Goal: Task Accomplishment & Management: Complete application form

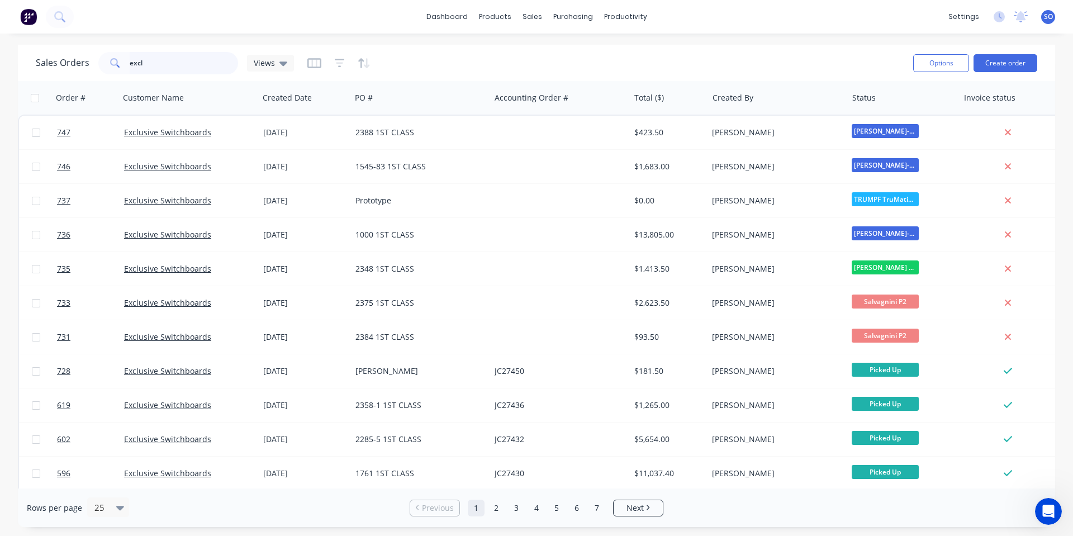
drag, startPoint x: 212, startPoint y: 64, endPoint x: 0, endPoint y: 31, distance: 214.8
click at [0, 79] on div "Sales Orders excl Views Options Create order Order # Customer Name Created Date…" at bounding box center [536, 286] width 1073 height 482
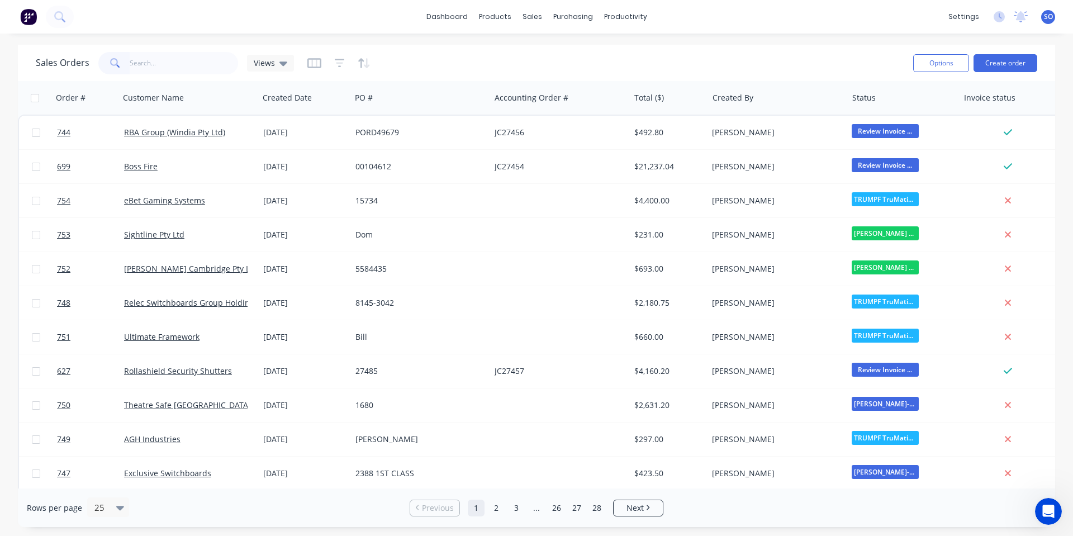
click at [649, 58] on div "Sales Orders Views" at bounding box center [470, 62] width 868 height 27
click at [155, 72] on input "text" at bounding box center [184, 63] width 109 height 22
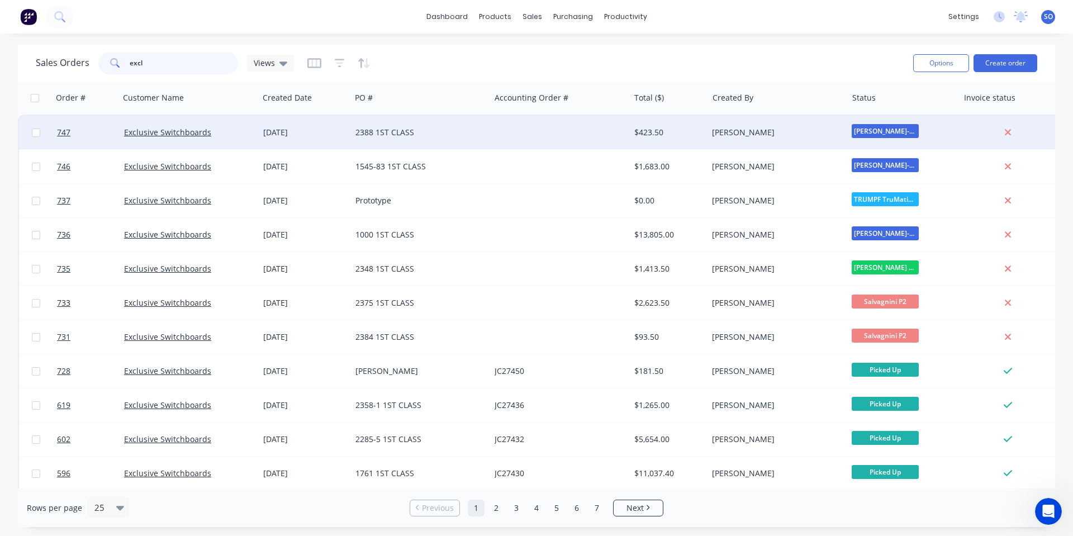
type input "excl"
click at [590, 137] on div at bounding box center [559, 133] width 139 height 34
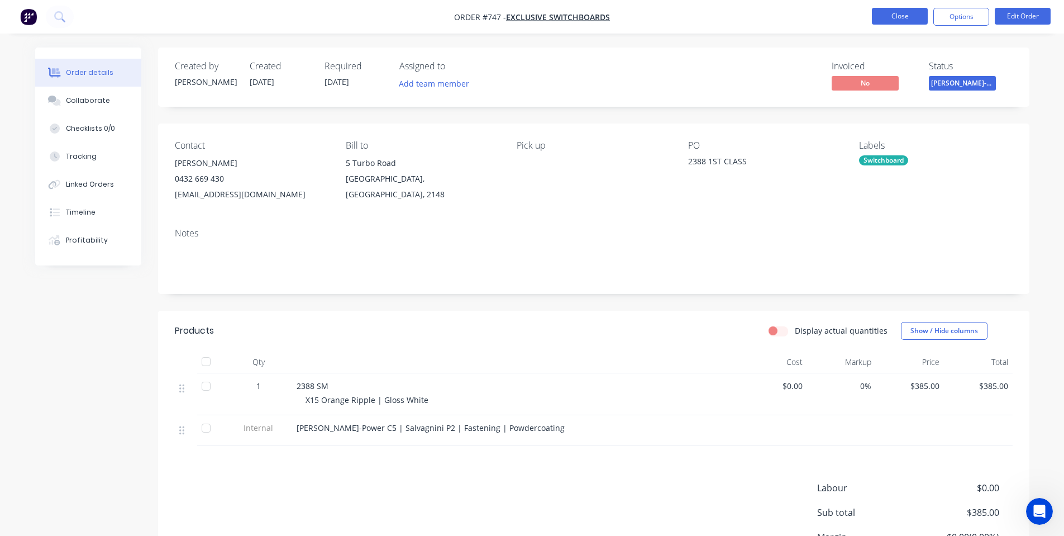
click at [896, 22] on button "Close" at bounding box center [900, 16] width 56 height 17
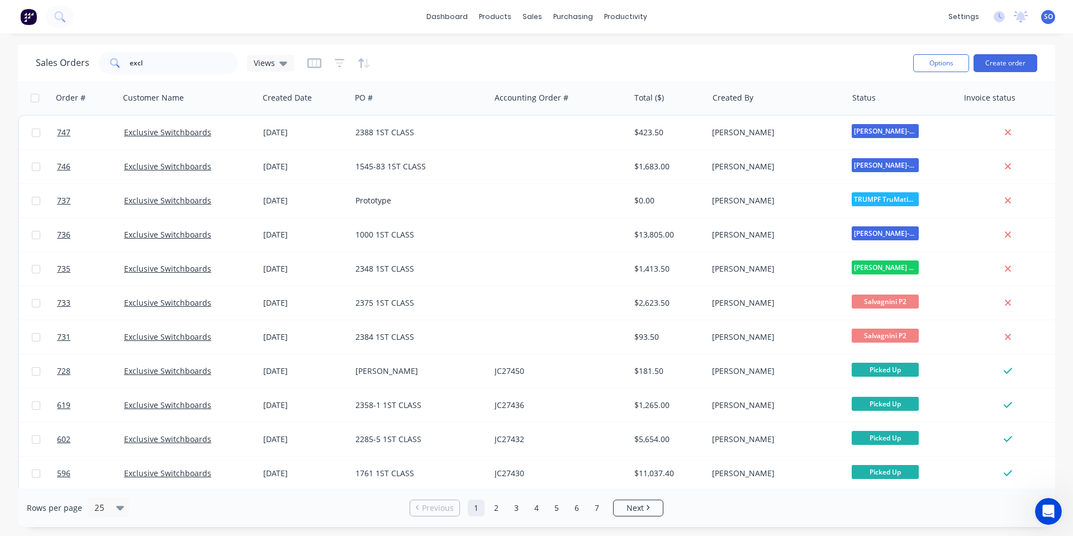
drag, startPoint x: 1023, startPoint y: 60, endPoint x: 878, endPoint y: 40, distance: 146.6
click at [878, 40] on div "dashboard products sales purchasing productivity dashboard products Product Cat…" at bounding box center [536, 268] width 1073 height 536
click at [1019, 55] on button "Create order" at bounding box center [1005, 63] width 64 height 18
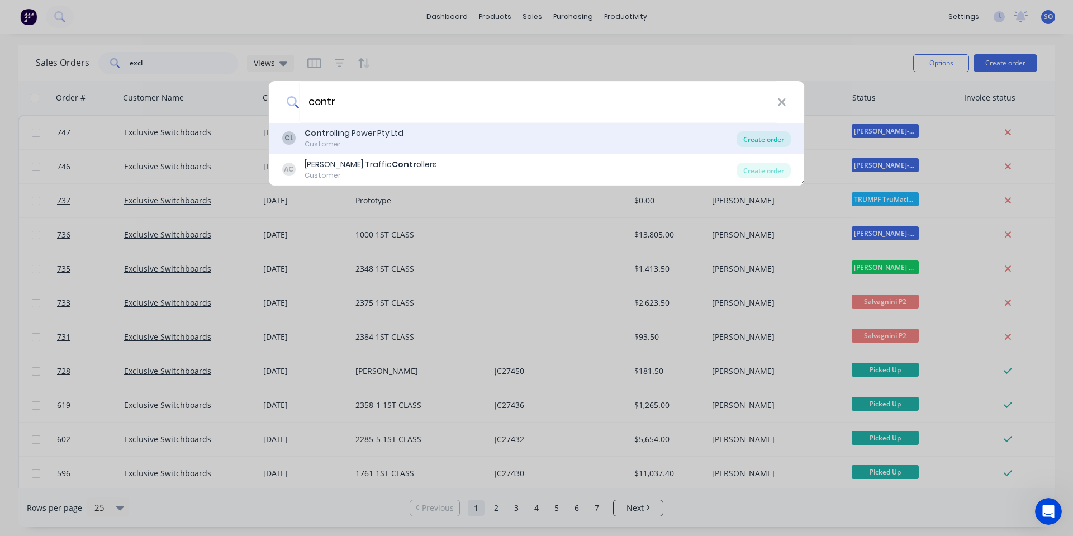
type input "contr"
click at [759, 140] on div "Create order" at bounding box center [763, 139] width 54 height 16
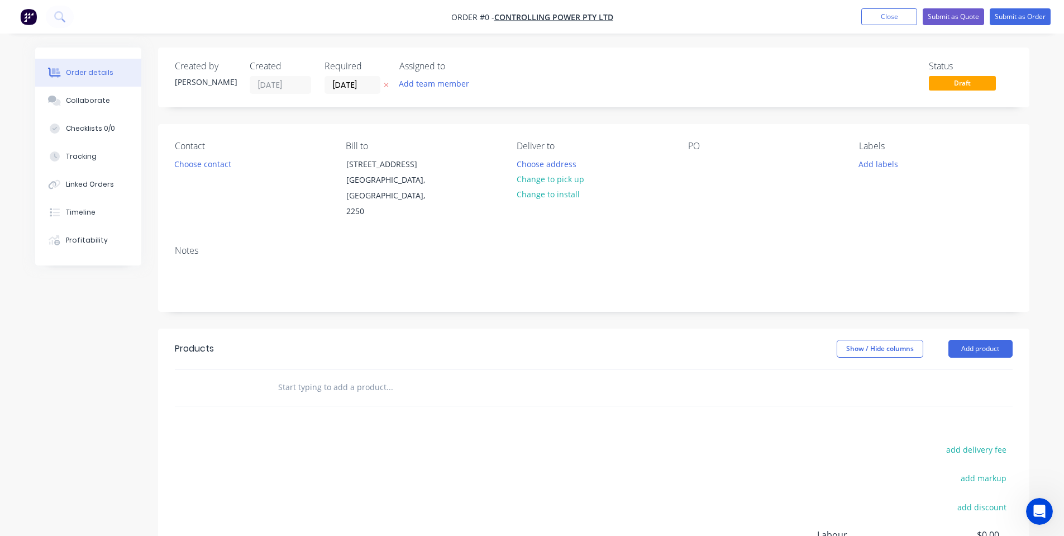
drag, startPoint x: 73, startPoint y: 97, endPoint x: 320, endPoint y: 118, distance: 248.4
click at [74, 97] on div "Collaborate" at bounding box center [88, 101] width 44 height 10
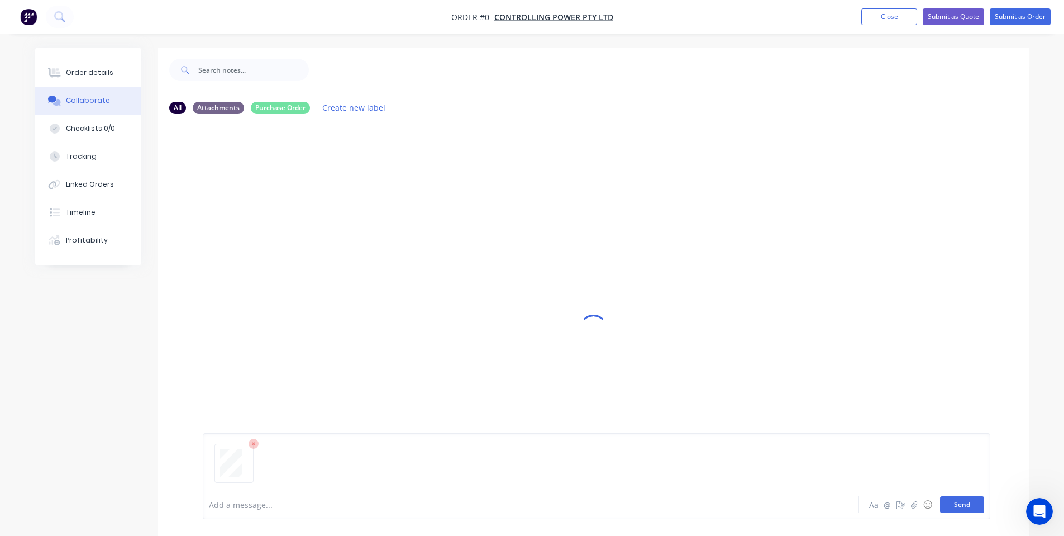
click at [957, 498] on button "Send" at bounding box center [962, 504] width 44 height 17
click at [103, 79] on button "Order details" at bounding box center [88, 73] width 106 height 28
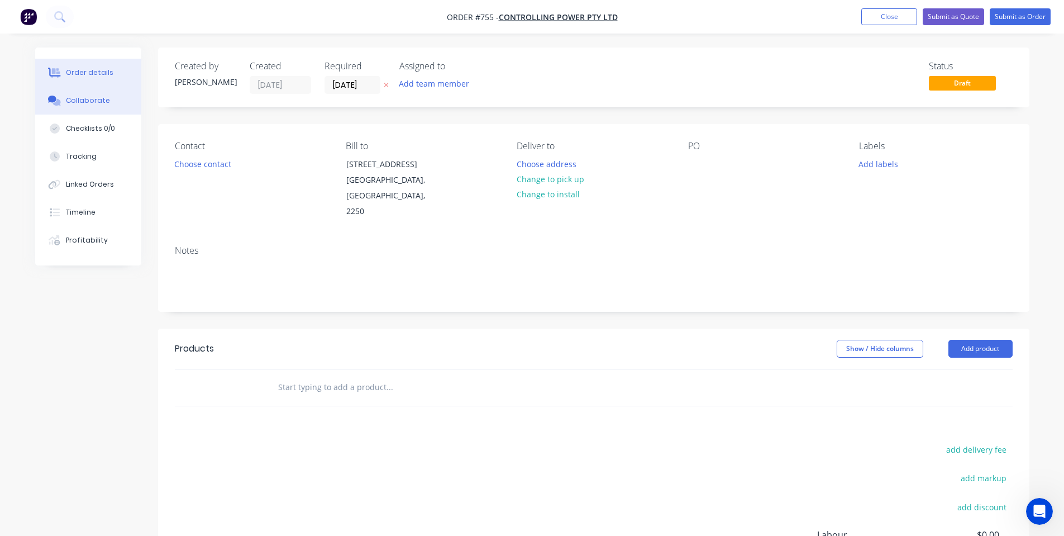
click at [100, 103] on div "Collaborate" at bounding box center [88, 101] width 44 height 10
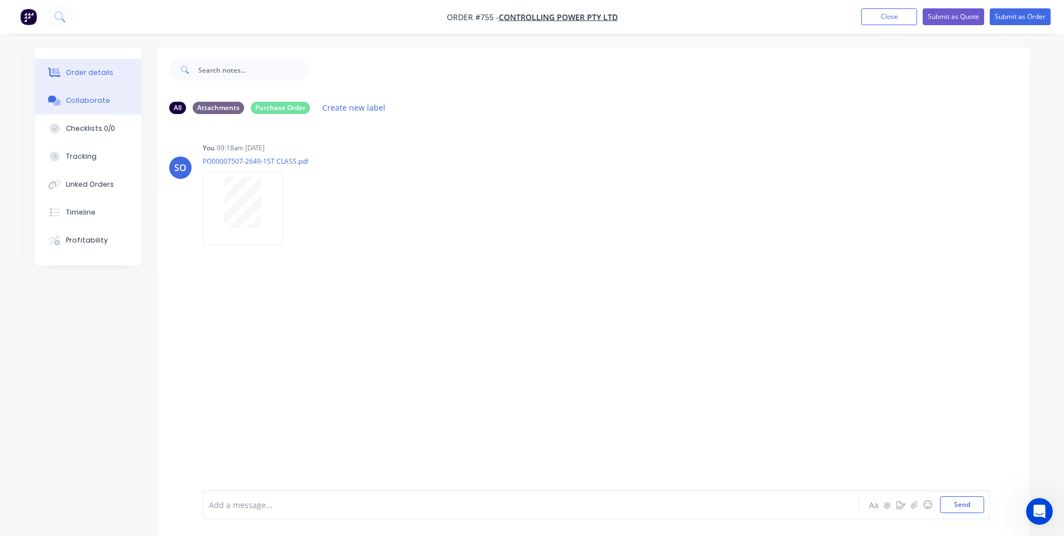
click at [99, 85] on button "Order details" at bounding box center [88, 73] width 106 height 28
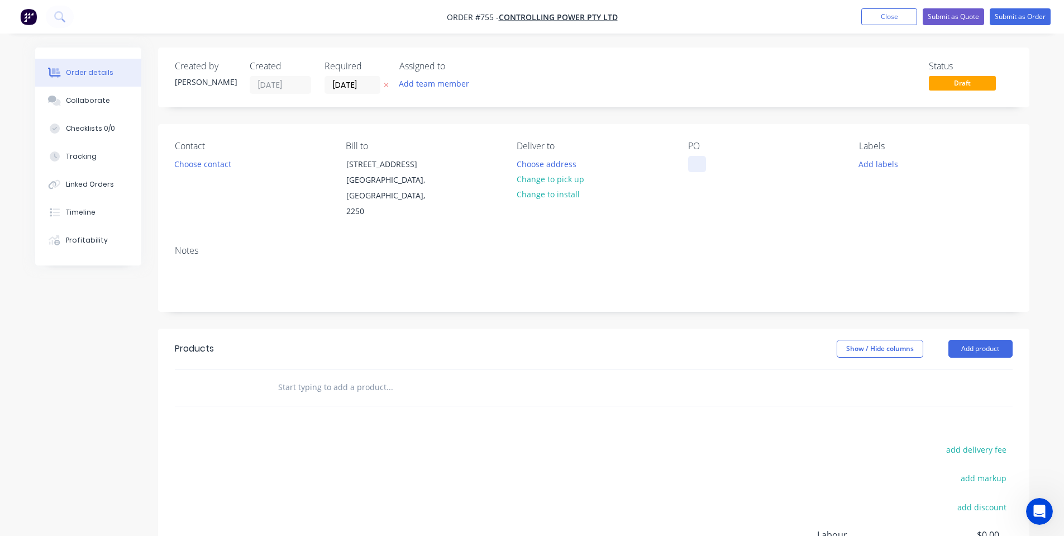
drag, startPoint x: 709, startPoint y: 165, endPoint x: 700, endPoint y: 165, distance: 9.5
click at [704, 165] on div "PO" at bounding box center [764, 180] width 153 height 79
click at [700, 165] on div at bounding box center [697, 164] width 18 height 16
click at [805, 166] on div "PO 7507-2649" at bounding box center [764, 180] width 153 height 79
click at [864, 161] on button "Add labels" at bounding box center [878, 163] width 51 height 15
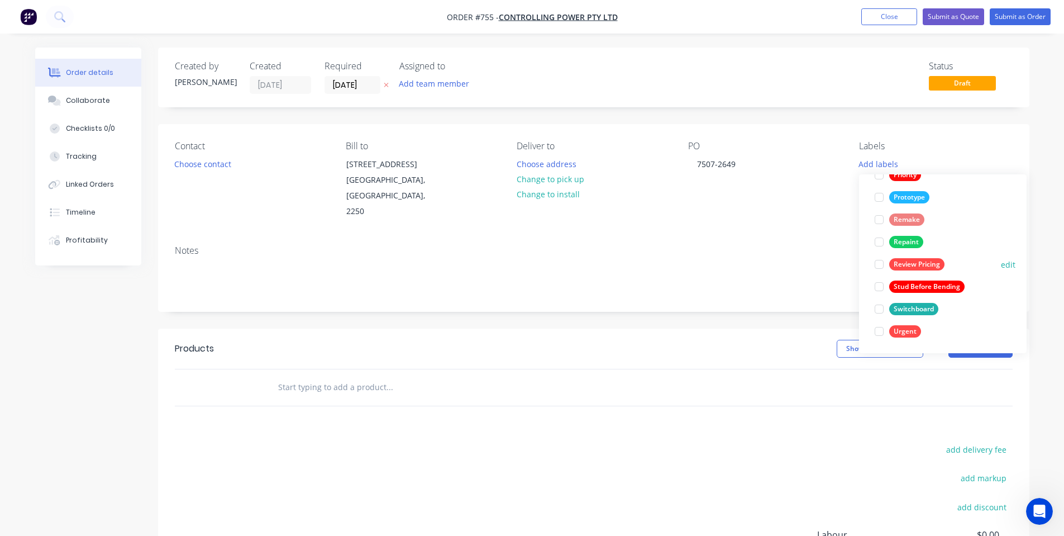
scroll to position [291, 0]
click at [903, 311] on div "Switchboard" at bounding box center [913, 308] width 49 height 12
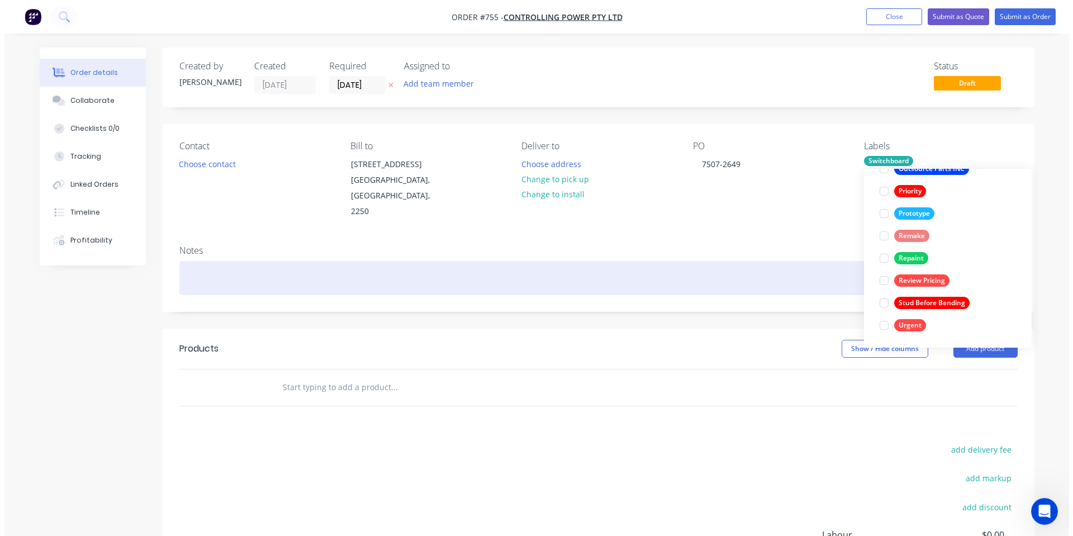
scroll to position [0, 0]
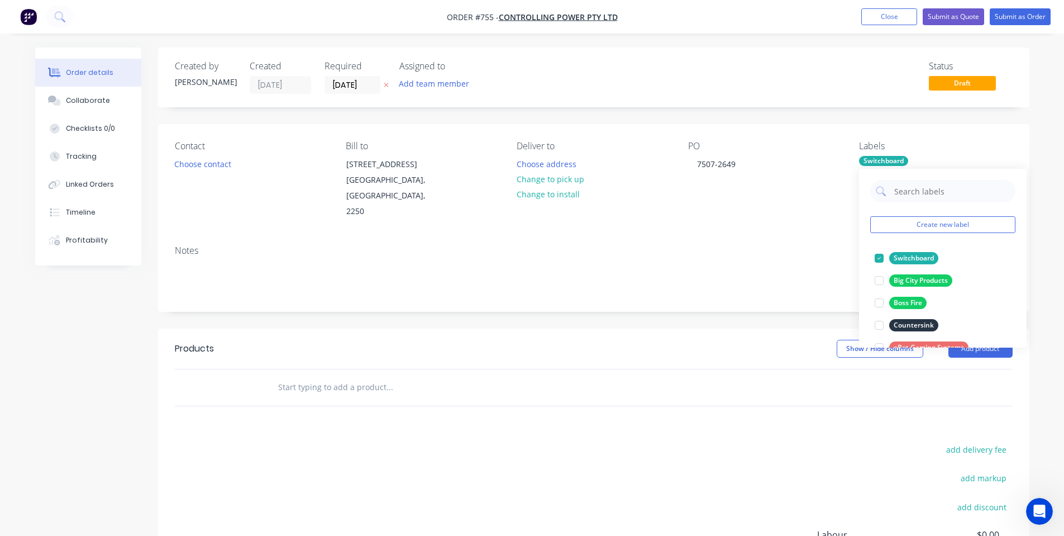
click at [728, 259] on div "Notes" at bounding box center [594, 273] width 872 height 75
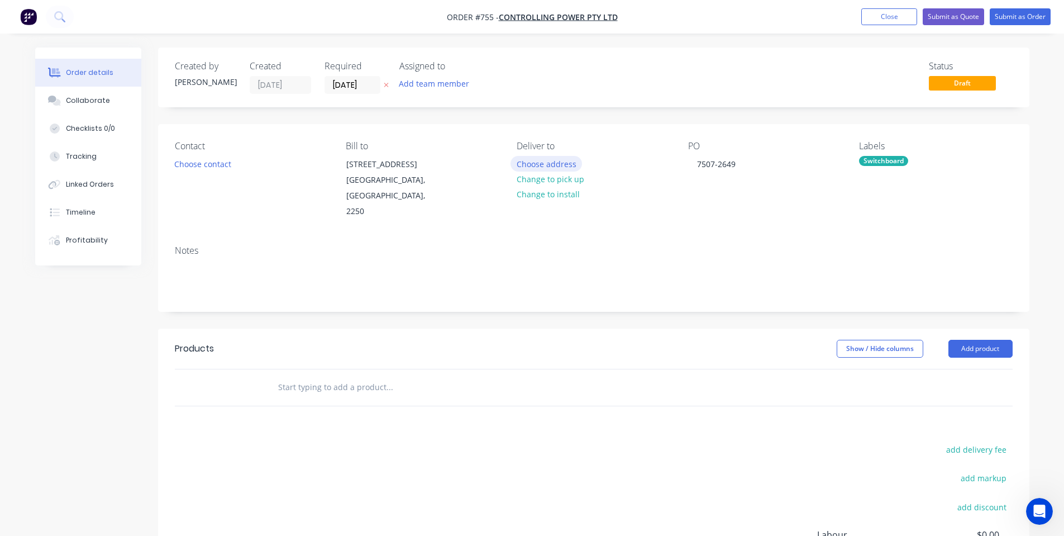
click at [547, 167] on button "Choose address" at bounding box center [547, 163] width 72 height 15
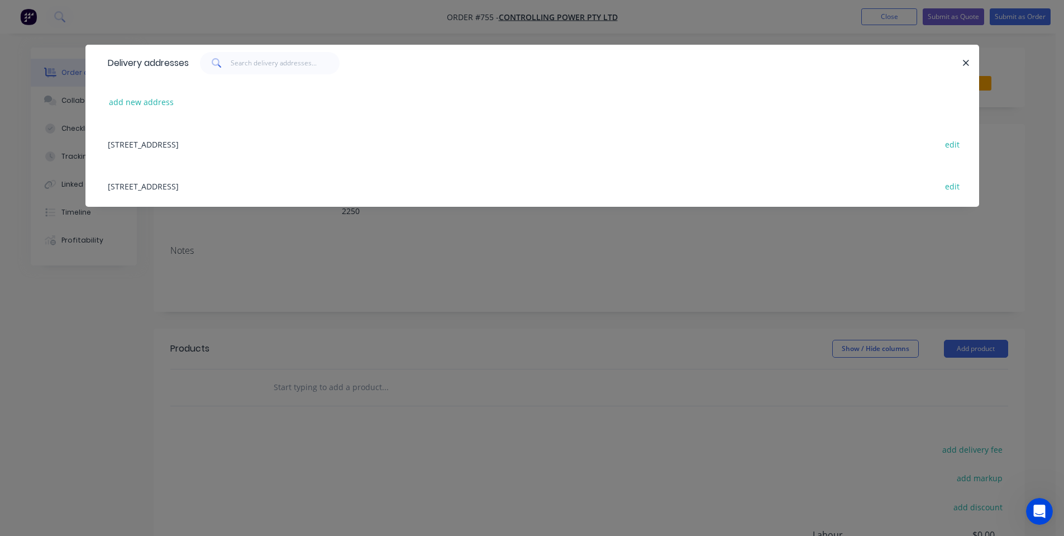
click at [540, 234] on div "Delivery addresses add new address [STREET_ADDRESS], 2250 edit [STREET_ADDRESS]…" at bounding box center [532, 268] width 1064 height 536
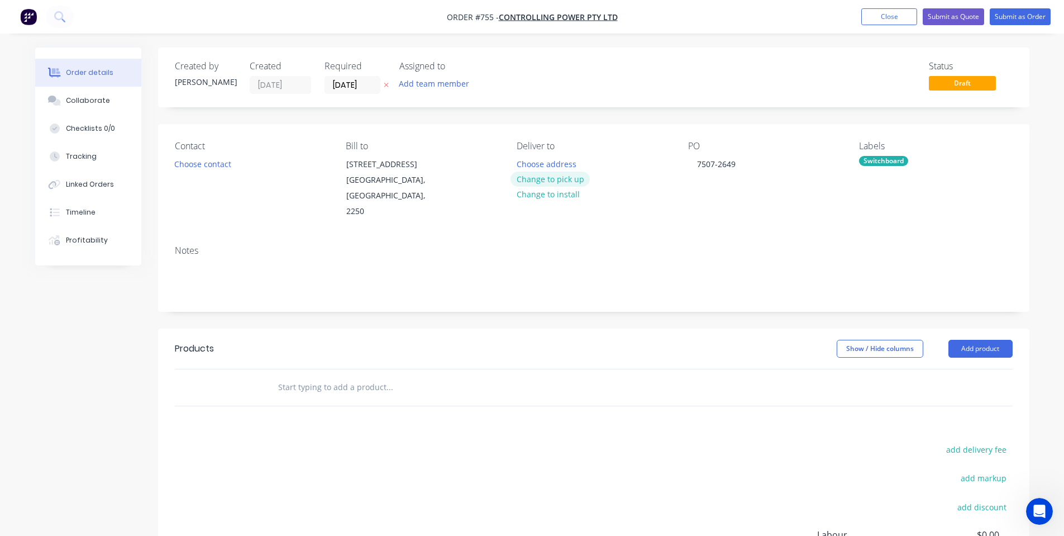
click at [553, 184] on button "Change to pick up" at bounding box center [550, 179] width 79 height 15
click at [208, 161] on button "Choose contact" at bounding box center [202, 163] width 69 height 15
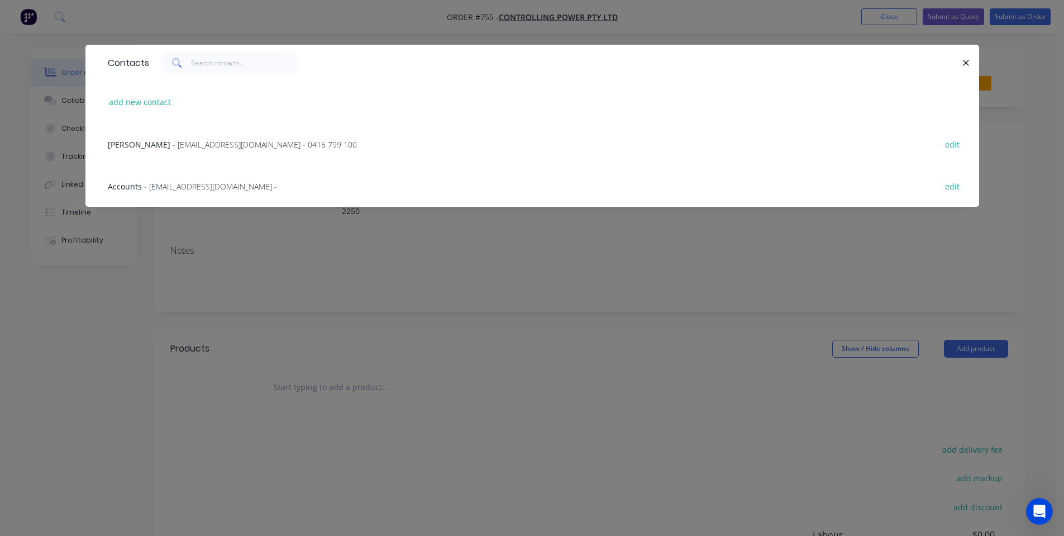
drag, startPoint x: 216, startPoint y: 149, endPoint x: 296, endPoint y: 139, distance: 80.5
click at [217, 149] on span "- [EMAIL_ADDRESS][DOMAIN_NAME] - 0416 799 100" at bounding box center [265, 144] width 184 height 11
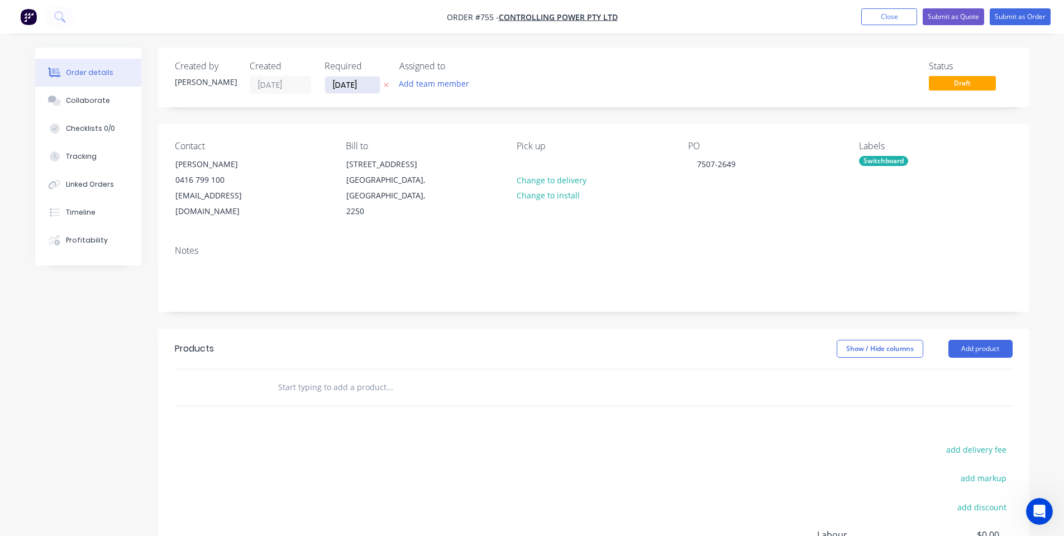
click at [356, 85] on input "[DATE]" at bounding box center [352, 85] width 55 height 17
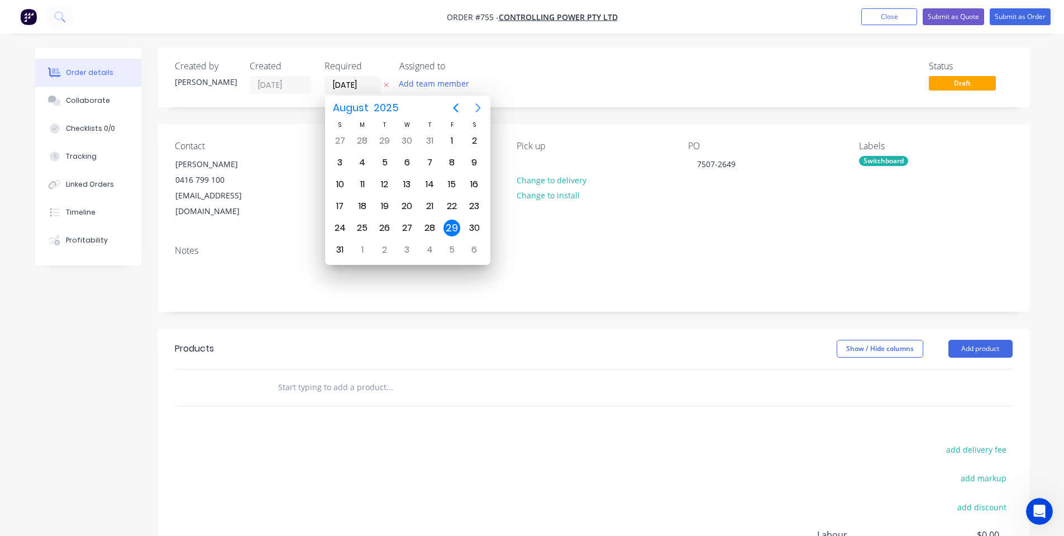
click at [482, 105] on icon "Next page" at bounding box center [478, 107] width 13 height 13
click at [456, 175] on div "19" at bounding box center [452, 184] width 22 height 21
type input "[DATE]"
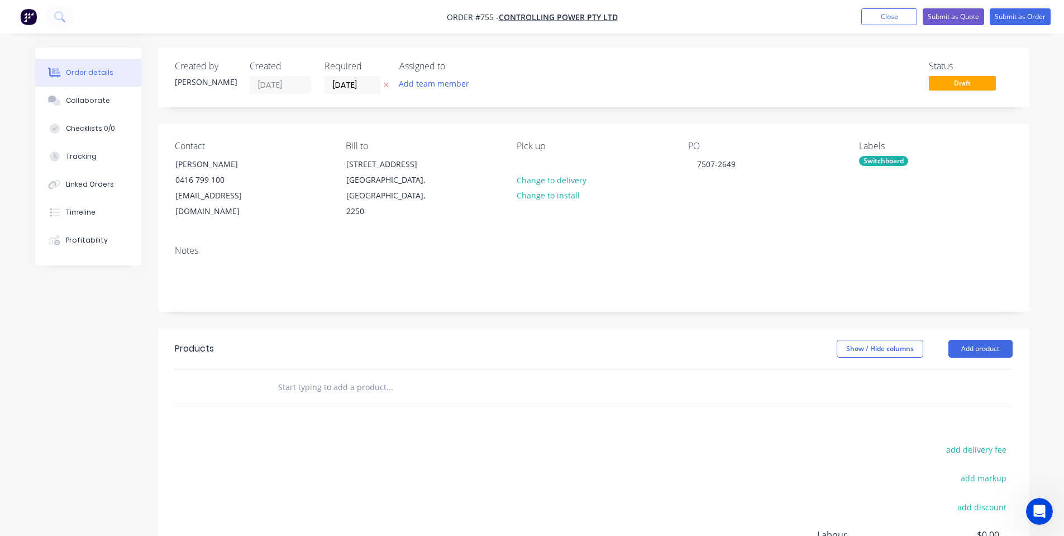
click at [475, 256] on div "Notes" at bounding box center [594, 273] width 872 height 75
click at [361, 397] on input "text" at bounding box center [389, 387] width 223 height 22
click at [424, 378] on input "text" at bounding box center [389, 387] width 223 height 22
paste input "2649 ESU 600 X 540_ESCUTCHEON"
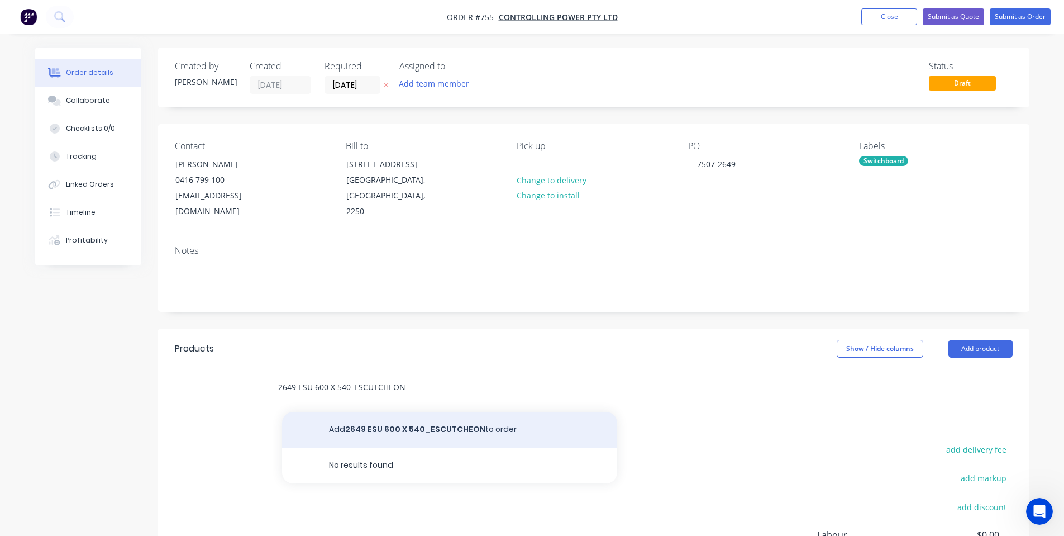
type input "2649 ESU 600 X 540_ESCUTCHEON"
click at [401, 422] on button "Add 2649 ESU 600 X 540_ESCUTCHEON to order" at bounding box center [449, 430] width 335 height 36
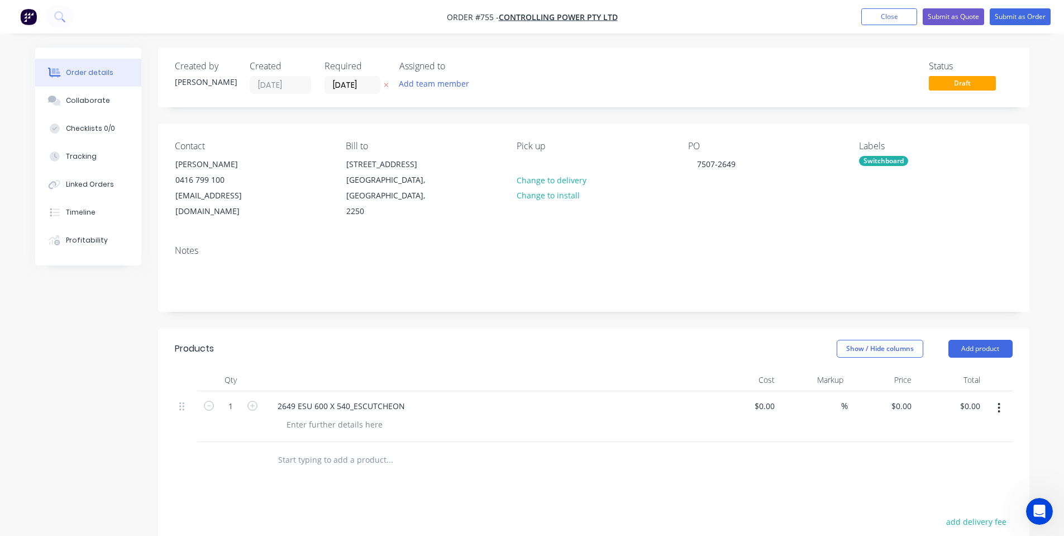
click at [385, 350] on div "Show / Hide columns Add product" at bounding box center [683, 349] width 660 height 18
click at [439, 337] on header "Products Show / Hide columns Add product" at bounding box center [594, 348] width 872 height 40
click at [314, 431] on div at bounding box center [335, 424] width 114 height 16
click at [360, 366] on header "Products Show / Hide columns Add product" at bounding box center [594, 348] width 872 height 40
click at [993, 341] on button "Add product" at bounding box center [981, 349] width 64 height 18
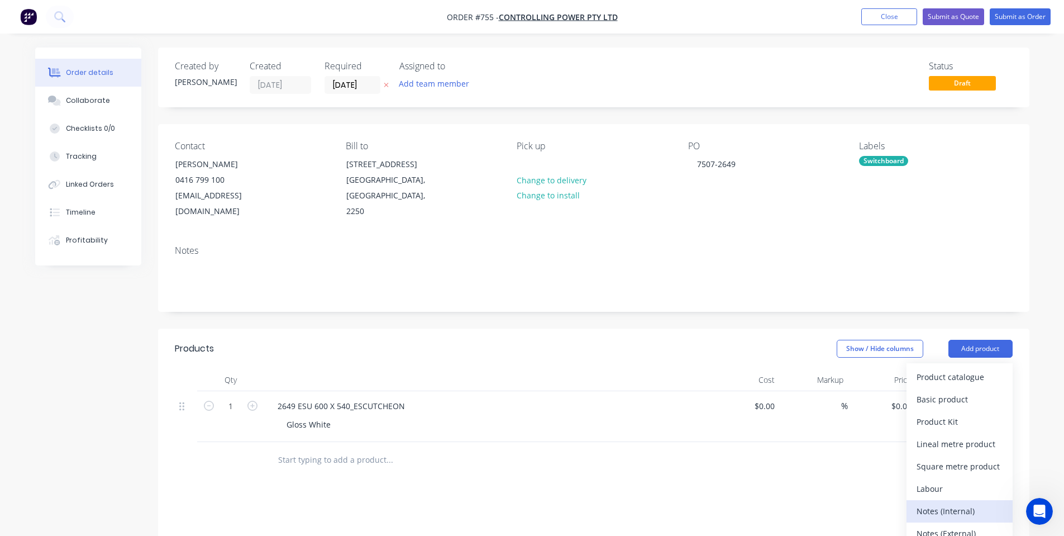
click at [965, 513] on div "Notes (Internal)" at bounding box center [960, 511] width 86 height 16
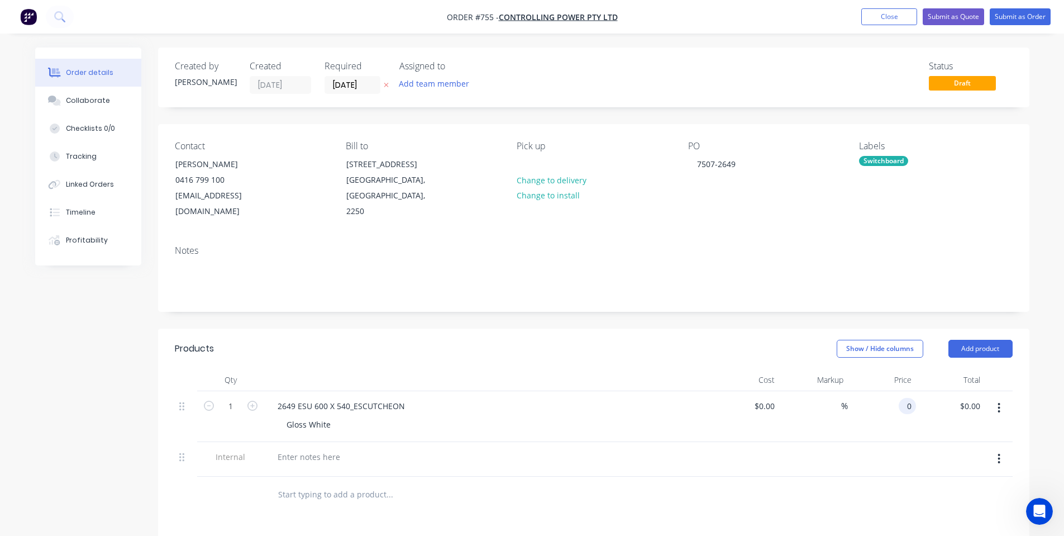
click at [902, 405] on div "0 0" at bounding box center [907, 406] width 17 height 16
type input "$105.00"
click at [564, 362] on header "Products Show / Hide columns Add product" at bounding box center [594, 348] width 872 height 40
click at [308, 455] on div at bounding box center [309, 457] width 80 height 16
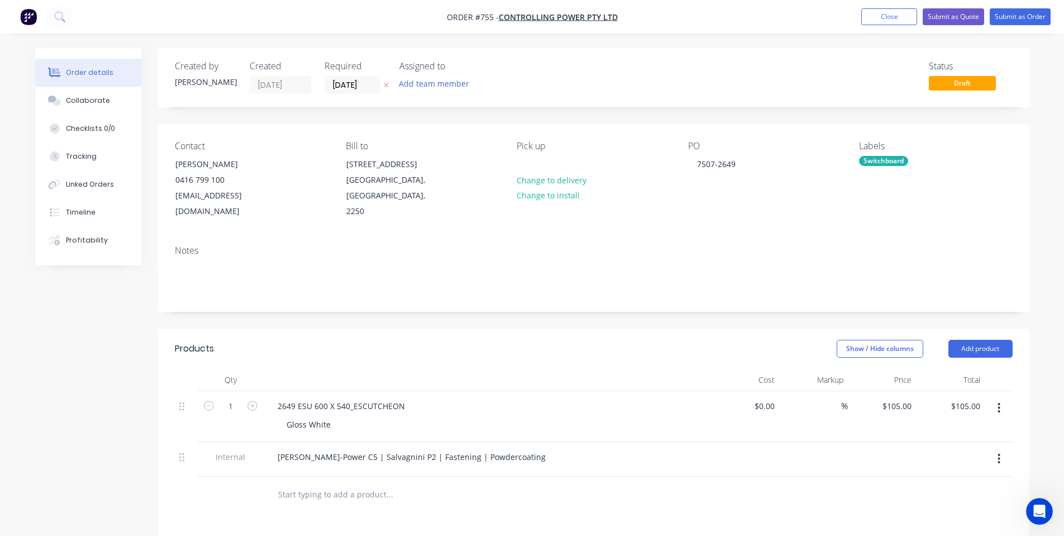
click at [381, 391] on div "2649 ESU 600 X 540_ESCUTCHEON Gloss White" at bounding box center [487, 416] width 447 height 51
click at [74, 103] on div "Collaborate" at bounding box center [88, 101] width 44 height 10
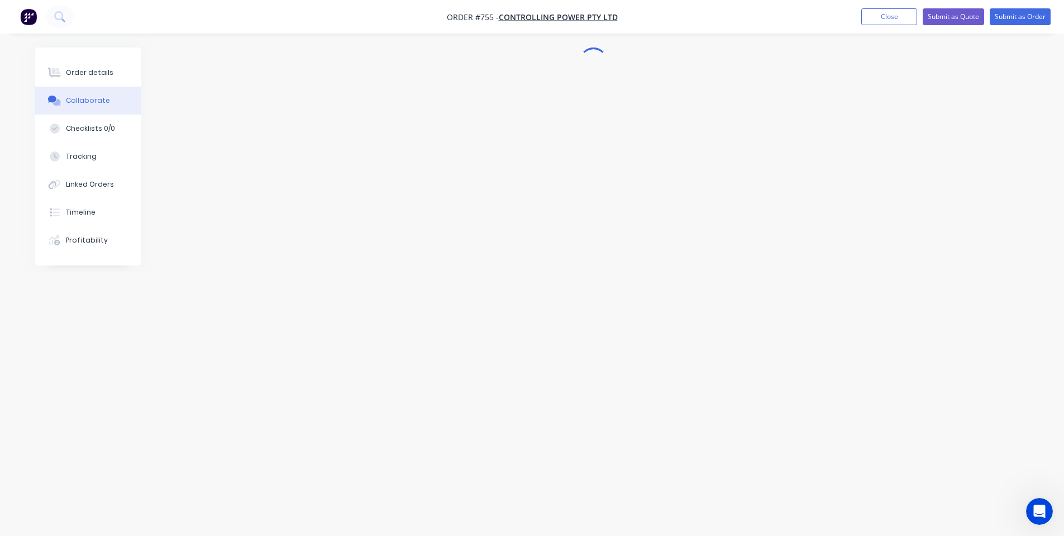
drag, startPoint x: 96, startPoint y: 68, endPoint x: 147, endPoint y: 74, distance: 51.8
click at [96, 67] on button "Order details" at bounding box center [88, 73] width 106 height 28
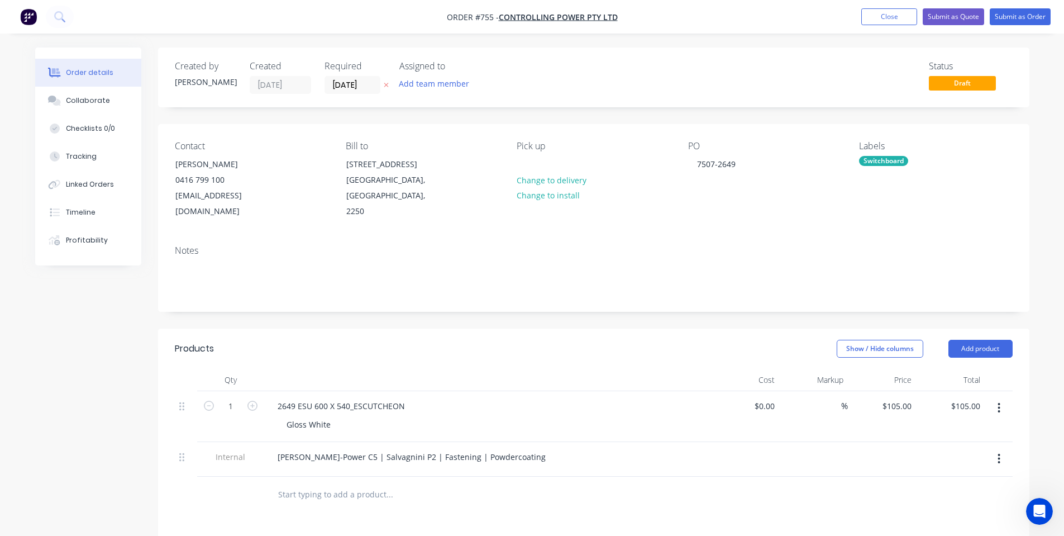
click at [1018, 8] on nav "Order #755 - Controlling Power Pty Ltd Add product Close Submit as Quote Submit…" at bounding box center [532, 17] width 1064 height 34
click at [1018, 12] on button "Submit as Order" at bounding box center [1020, 16] width 61 height 17
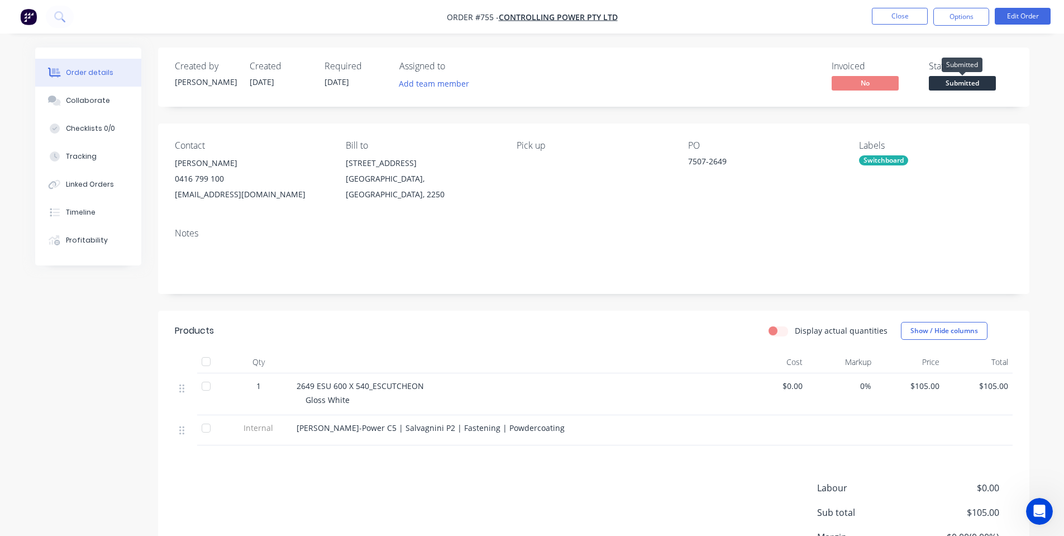
click at [973, 83] on span "Submitted" at bounding box center [962, 83] width 67 height 14
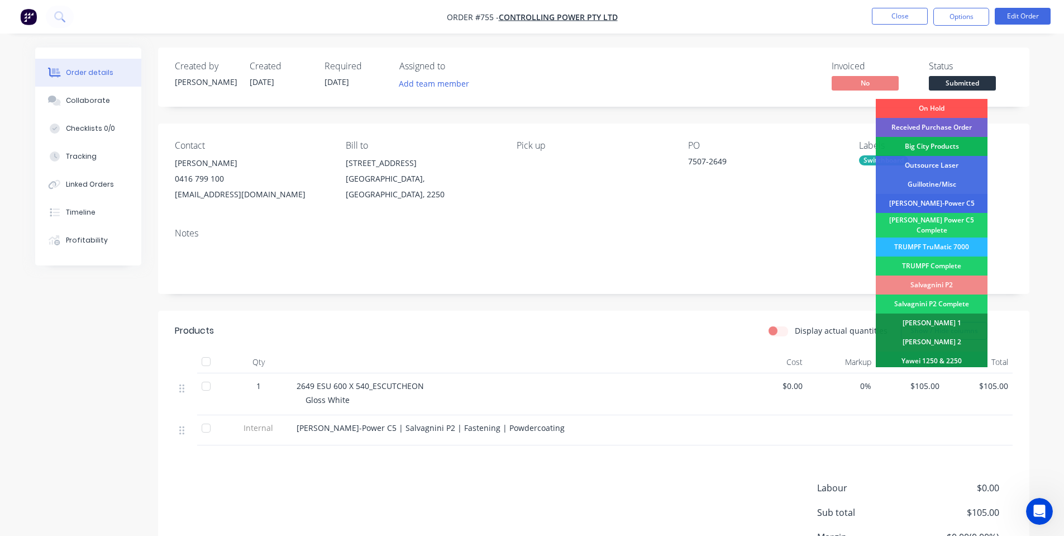
click at [946, 202] on div "[PERSON_NAME]-Power C5" at bounding box center [932, 203] width 112 height 19
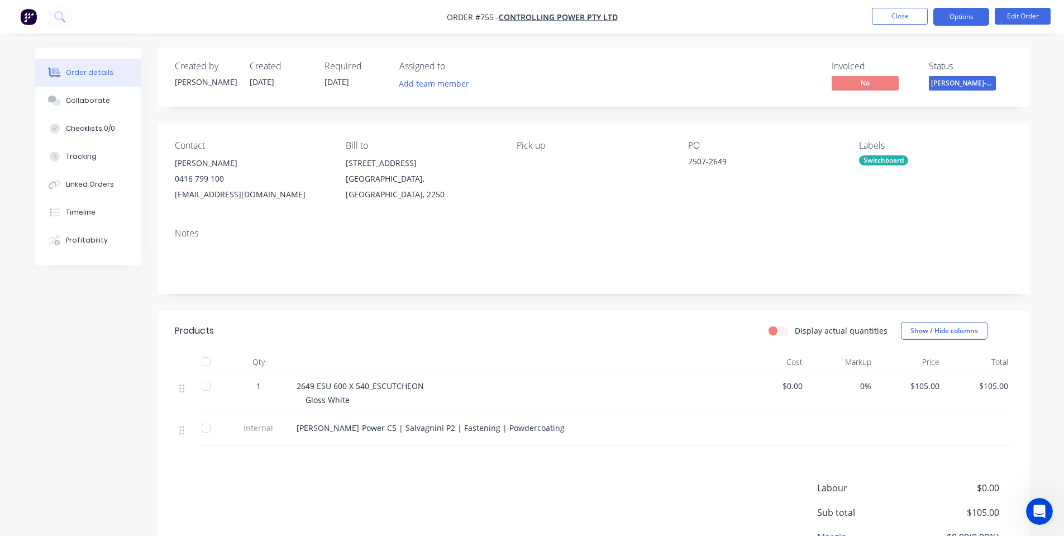
click at [961, 22] on button "Options" at bounding box center [962, 17] width 56 height 18
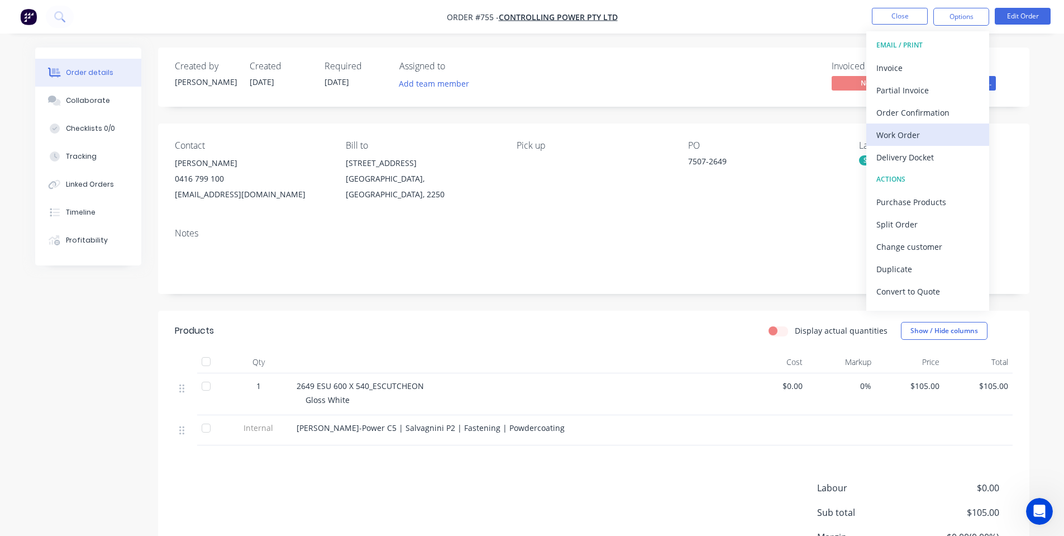
click at [931, 128] on div "Work Order" at bounding box center [928, 135] width 103 height 16
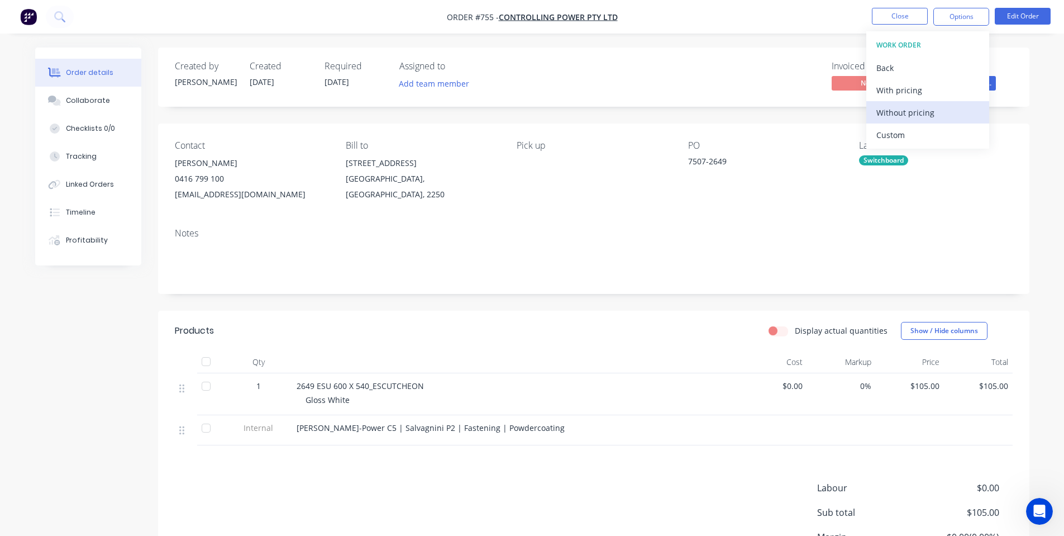
click at [921, 111] on div "Without pricing" at bounding box center [928, 112] width 103 height 16
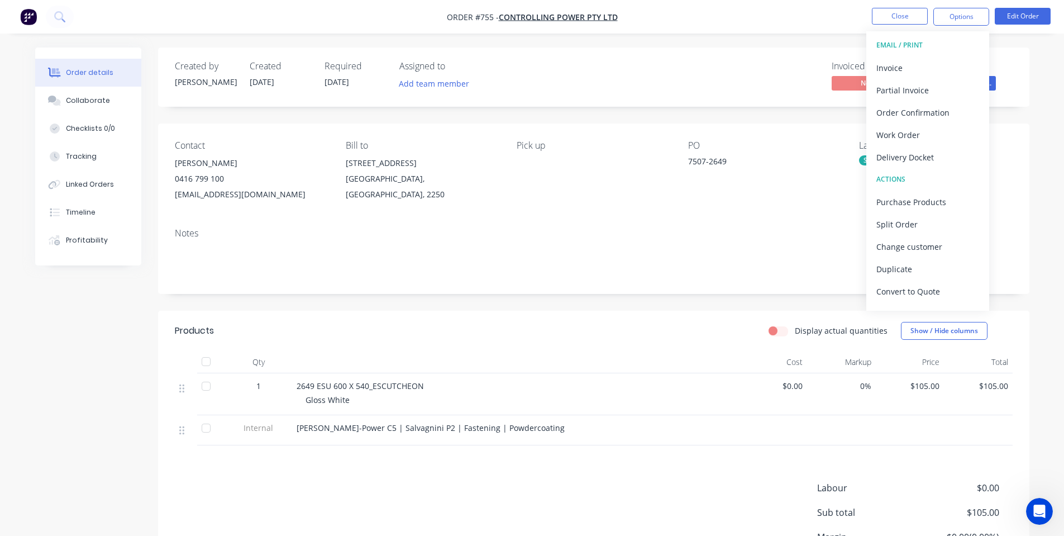
click at [620, 168] on div "Pick up" at bounding box center [593, 171] width 153 height 62
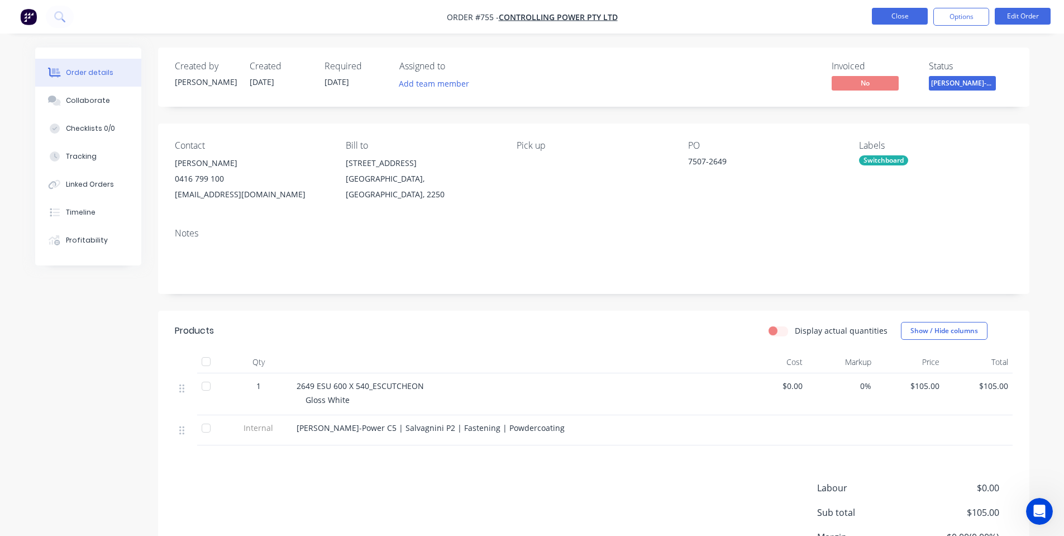
click at [906, 20] on button "Close" at bounding box center [900, 16] width 56 height 17
